Goal: Book appointment/travel/reservation

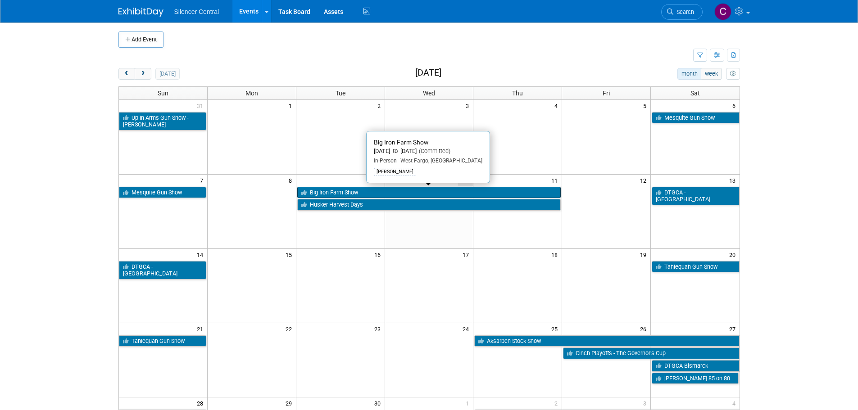
click at [324, 194] on link "Big Iron Farm Show" at bounding box center [429, 193] width 264 height 12
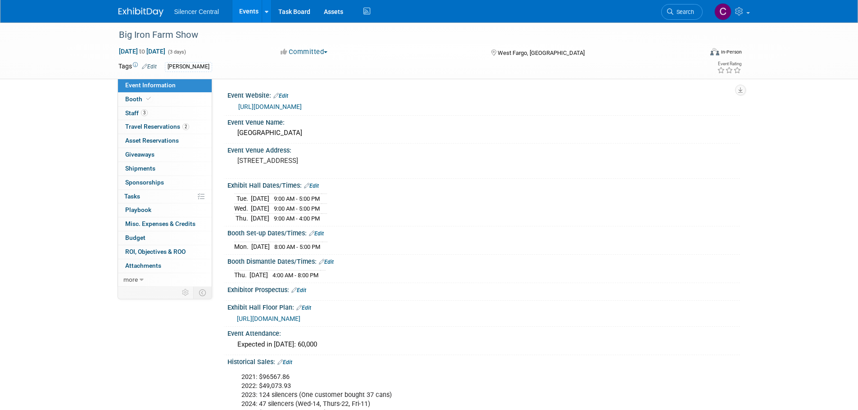
click at [146, 129] on span "Travel Reservations 2" at bounding box center [157, 126] width 64 height 7
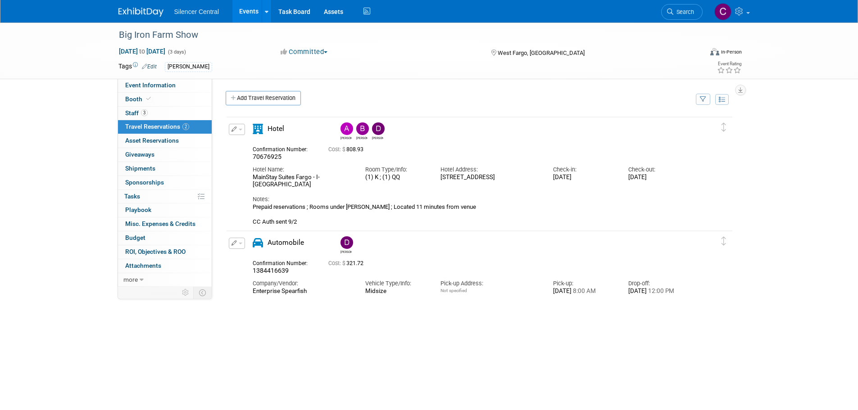
click at [151, 12] on img at bounding box center [140, 12] width 45 height 9
